Goal: Check status: Check status

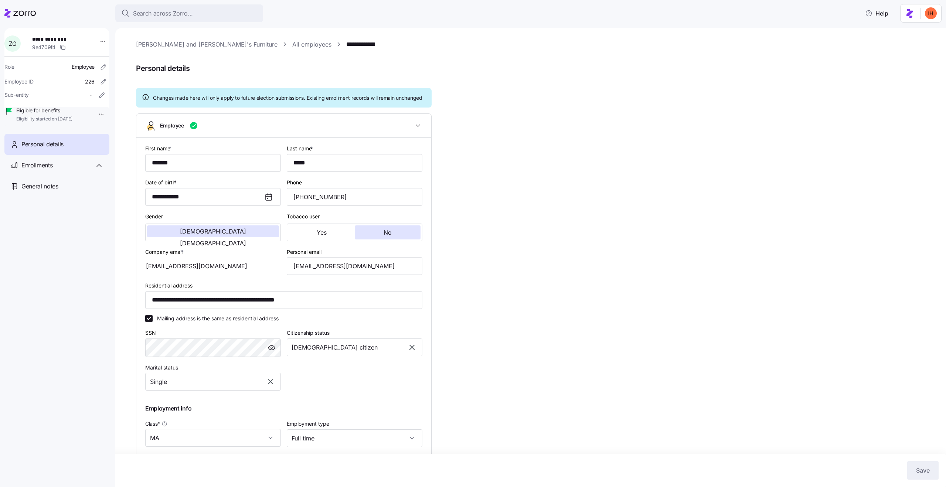
scroll to position [0, 0]
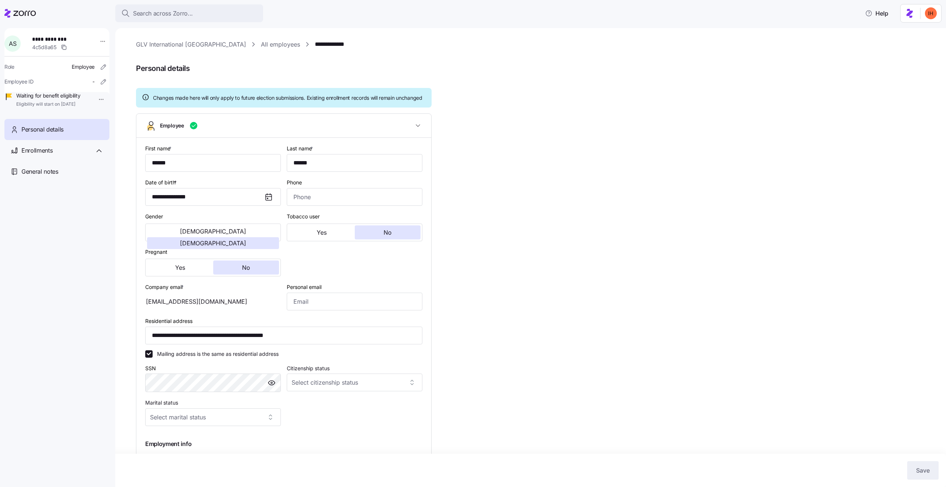
scroll to position [129, 0]
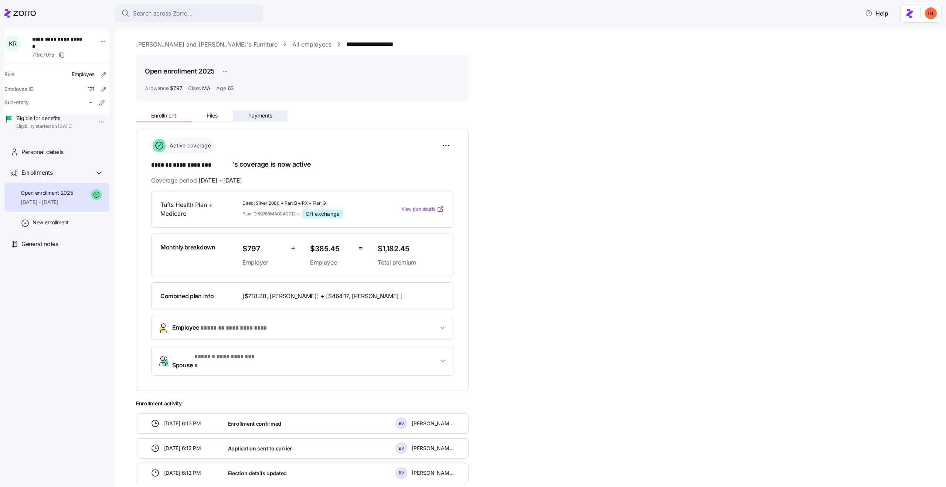
click at [250, 119] on button "Payments" at bounding box center [260, 115] width 55 height 11
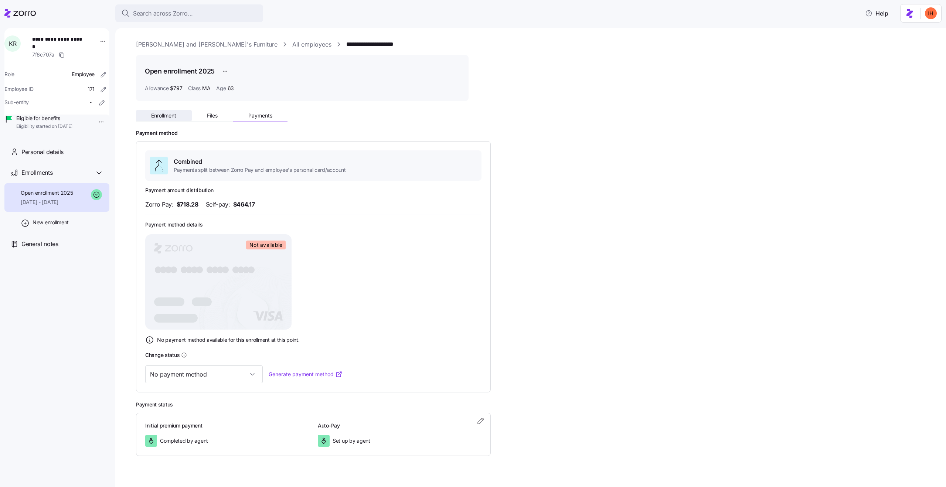
click at [170, 113] on span "Enrollment" at bounding box center [163, 115] width 25 height 5
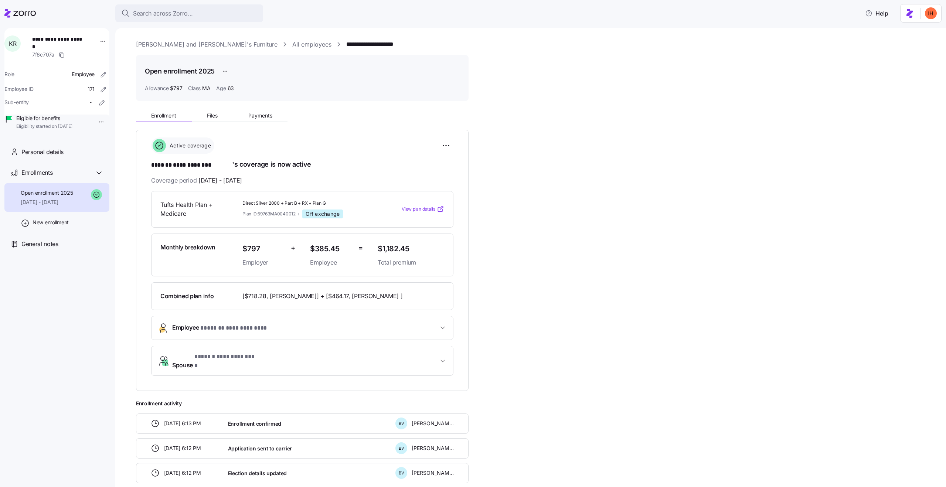
click at [318, 247] on span "$385.45" at bounding box center [331, 249] width 43 height 12
click at [327, 248] on span "$385.45" at bounding box center [331, 249] width 43 height 12
click at [333, 249] on span "$385.45" at bounding box center [331, 249] width 43 height 12
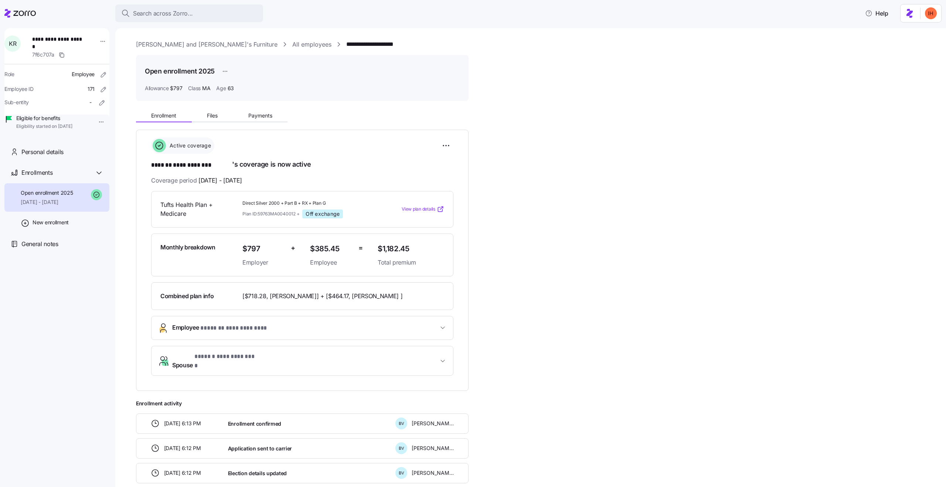
click at [333, 249] on span "$385.45" at bounding box center [331, 249] width 43 height 12
click at [305, 244] on div "+" at bounding box center [297, 255] width 19 height 30
click at [330, 249] on span "$385.45" at bounding box center [331, 249] width 43 height 12
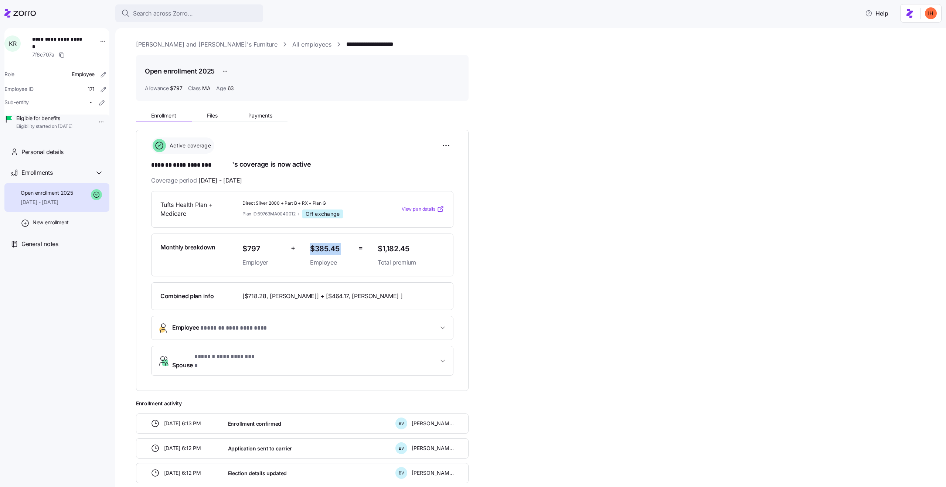
click at [252, 246] on span "$797" at bounding box center [263, 249] width 43 height 12
click at [332, 247] on span "$385.45" at bounding box center [331, 249] width 43 height 12
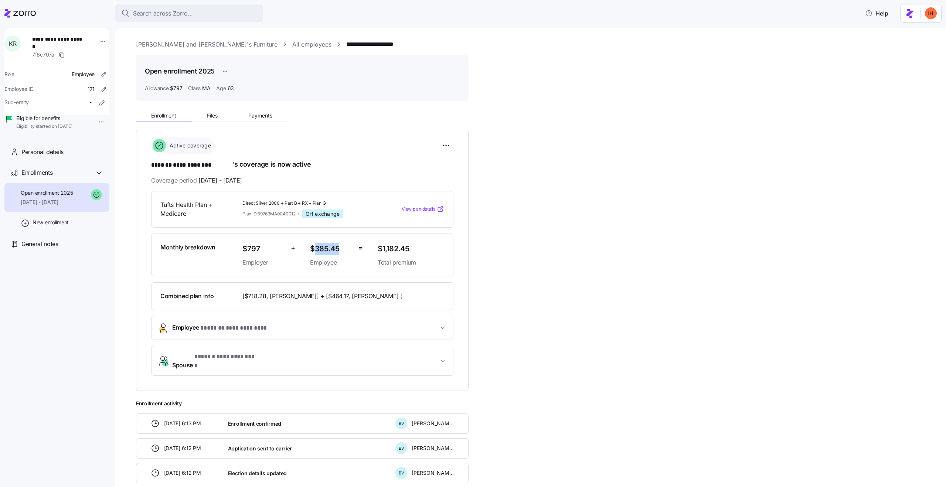
click at [332, 247] on span "$385.45" at bounding box center [331, 249] width 43 height 12
click at [318, 247] on span "$385.45" at bounding box center [331, 249] width 43 height 12
click at [266, 301] on span "[$718.28, KATHRYN RAUTENSTRAUCH] + [$464.17, Robert Rautenstrauch ]" at bounding box center [322, 296] width 160 height 9
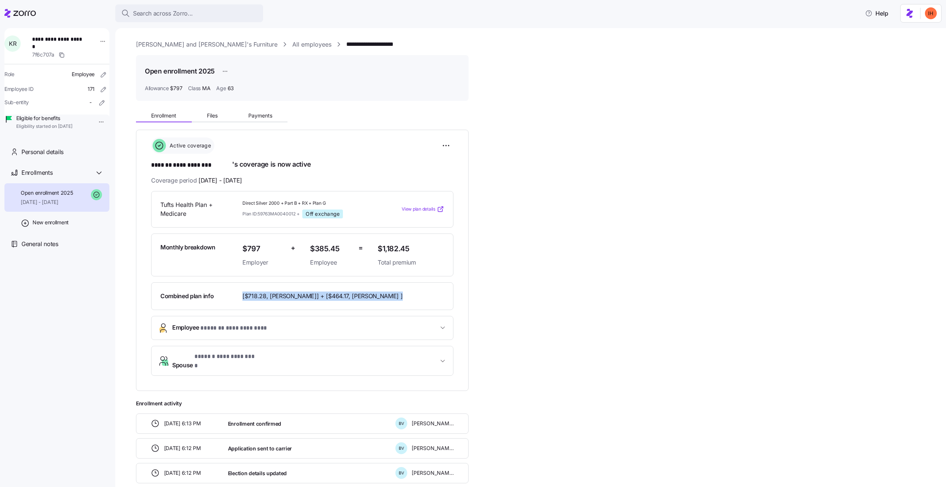
click at [259, 310] on div "Combined plan info [$718.28, KATHRYN RAUTENSTRAUCH] + [$464.17, Robert Rautenst…" at bounding box center [302, 296] width 302 height 28
click at [254, 297] on span "[$718.28, KATHRYN RAUTENSTRAUCH] + [$464.17, Robert Rautenstrauch ]" at bounding box center [322, 296] width 160 height 9
click at [298, 299] on span "[$718.28, KATHRYN RAUTENSTRAUCH] + [$464.17, Robert Rautenstrauch ]" at bounding box center [322, 296] width 160 height 9
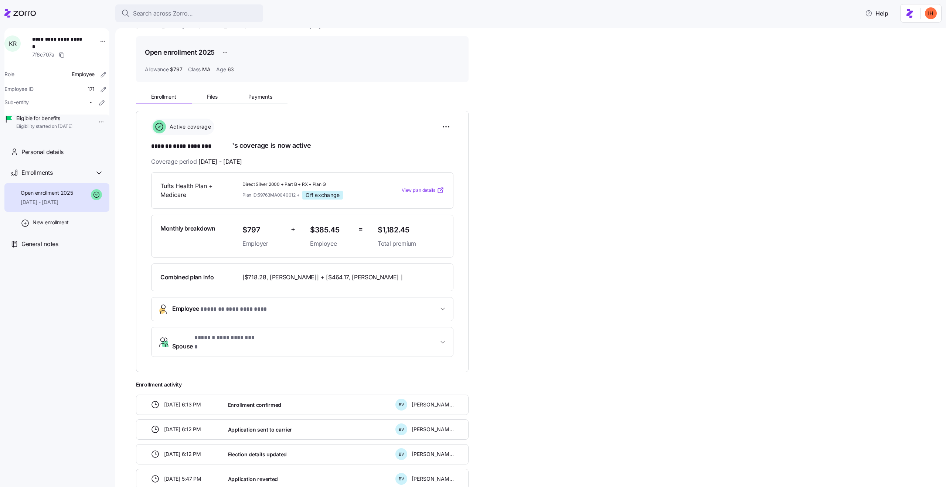
scroll to position [167, 0]
